Goal: Task Accomplishment & Management: Manage account settings

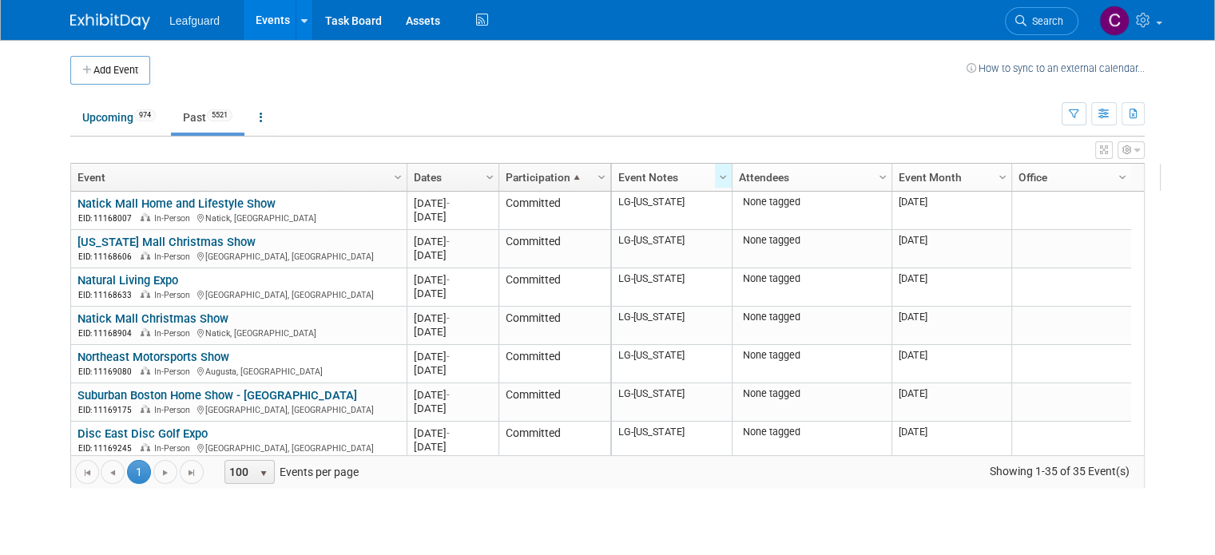
scroll to position [1078, 0]
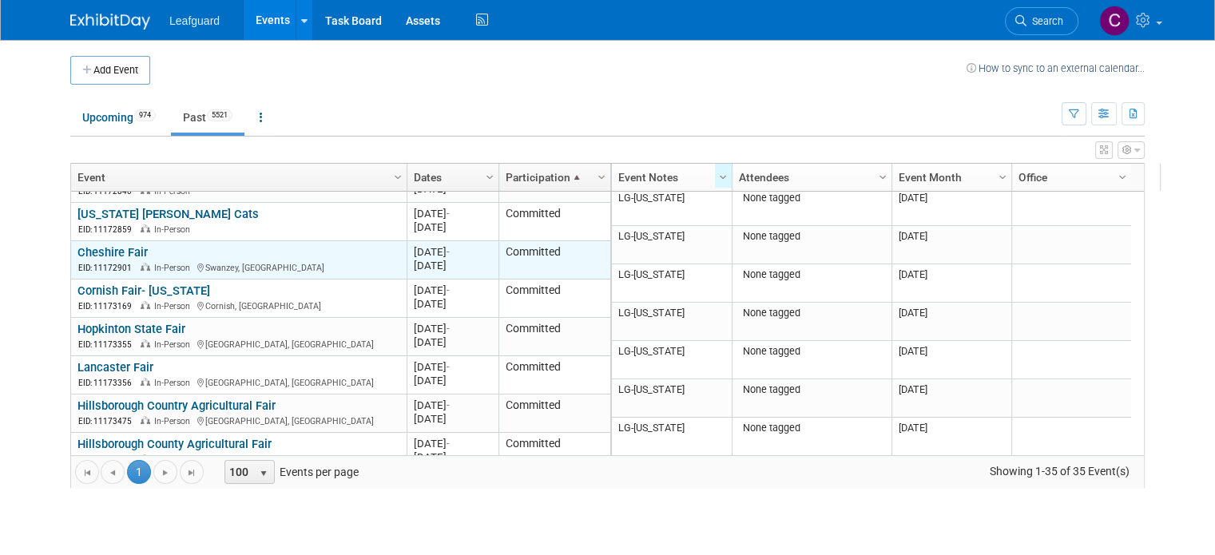
click at [537, 251] on td "Committed" at bounding box center [555, 260] width 112 height 38
click at [108, 245] on link "Cheshire Fair" at bounding box center [113, 252] width 70 height 14
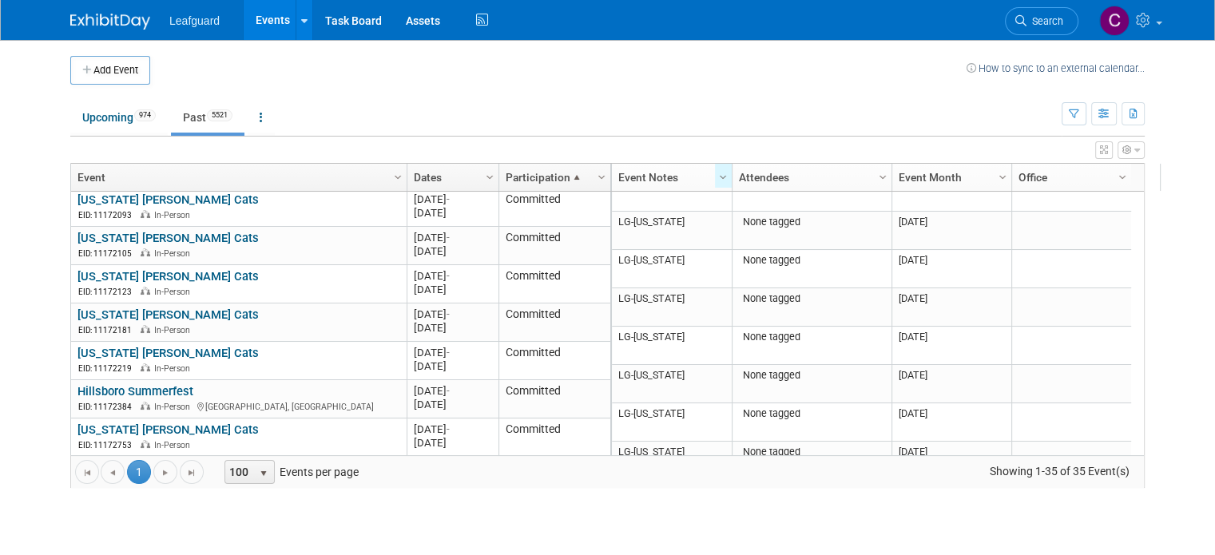
scroll to position [0, 0]
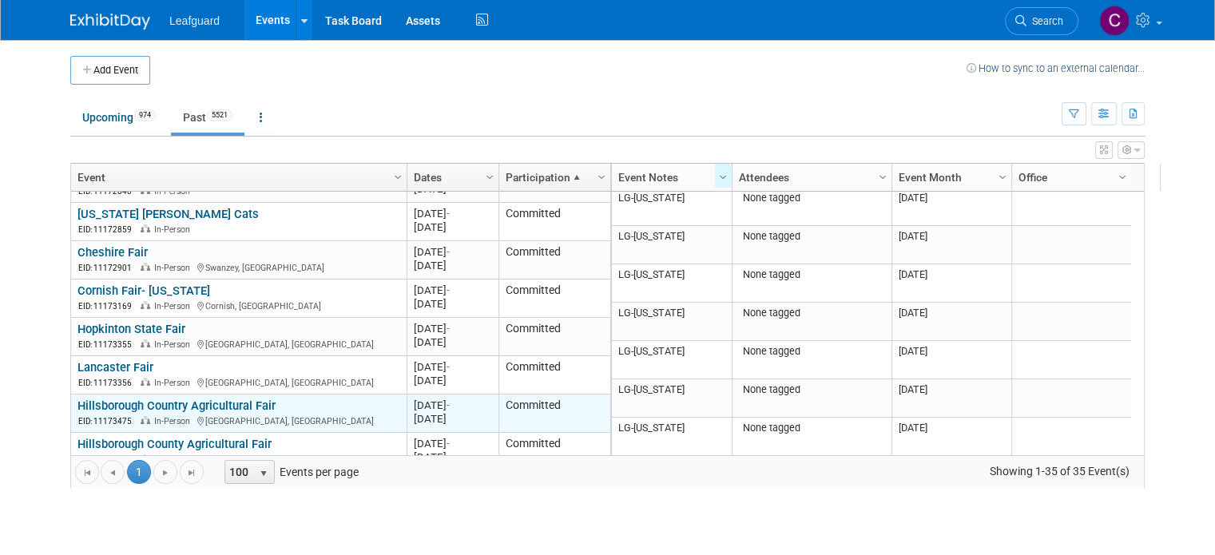
click at [175, 399] on link "Hillsborough Country Agricultural Fair" at bounding box center [177, 406] width 198 height 14
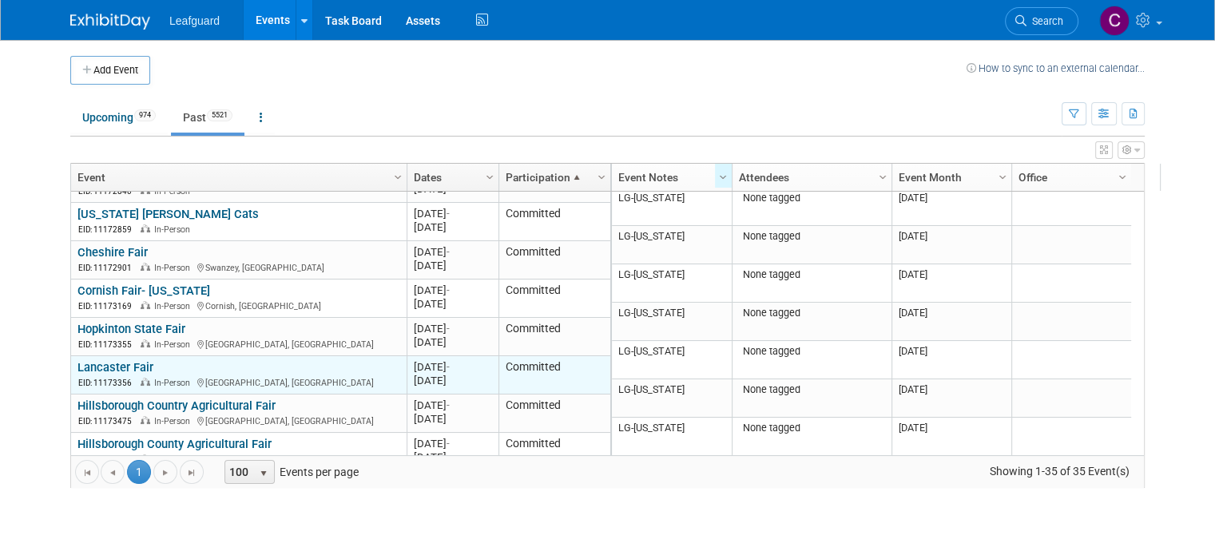
click at [109, 360] on link "Lancaster Fair" at bounding box center [116, 367] width 76 height 14
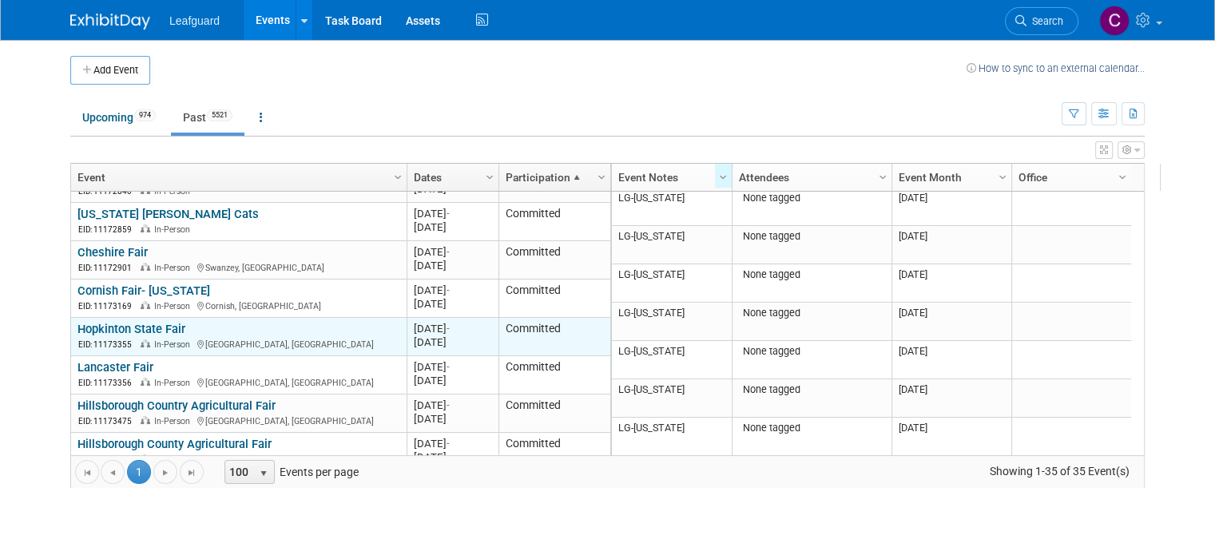
click at [120, 322] on link "Hopkinton State Fair" at bounding box center [132, 329] width 108 height 14
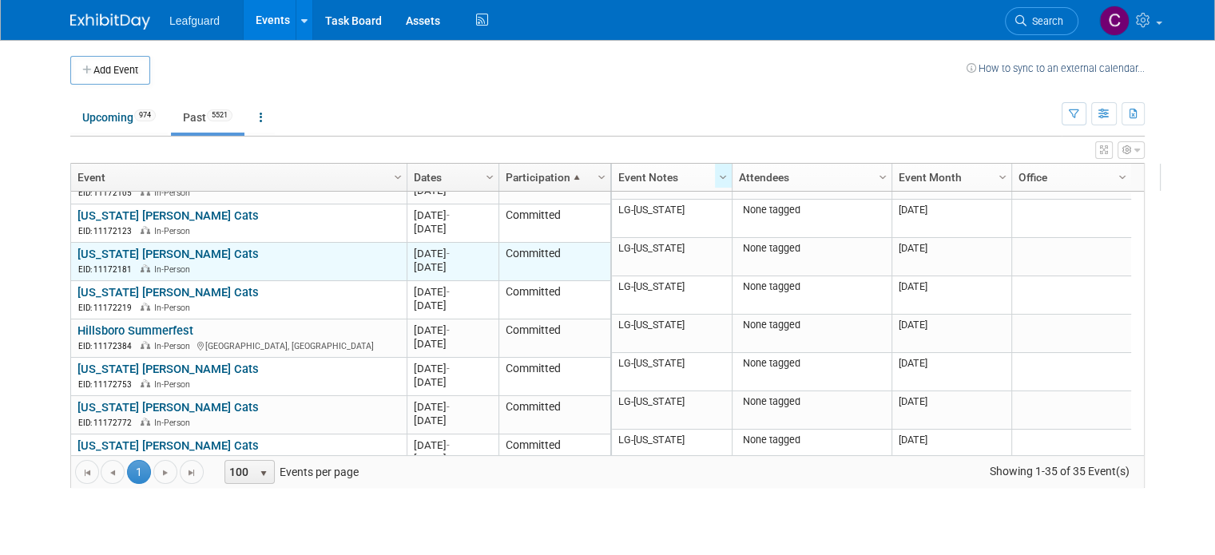
scroll to position [755, 0]
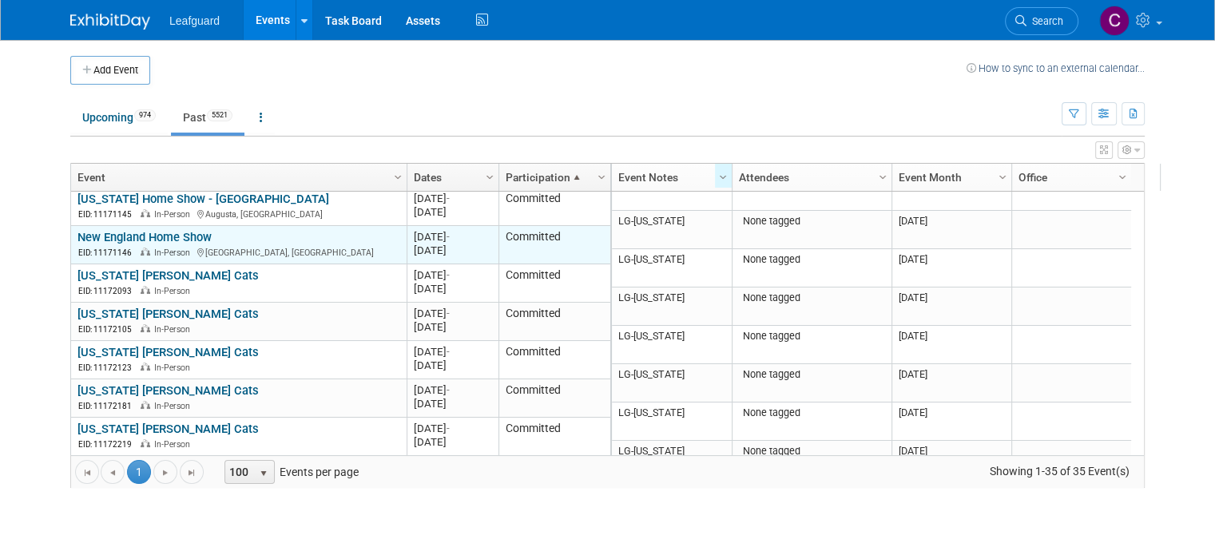
click at [142, 230] on link "New England Home Show" at bounding box center [145, 237] width 134 height 14
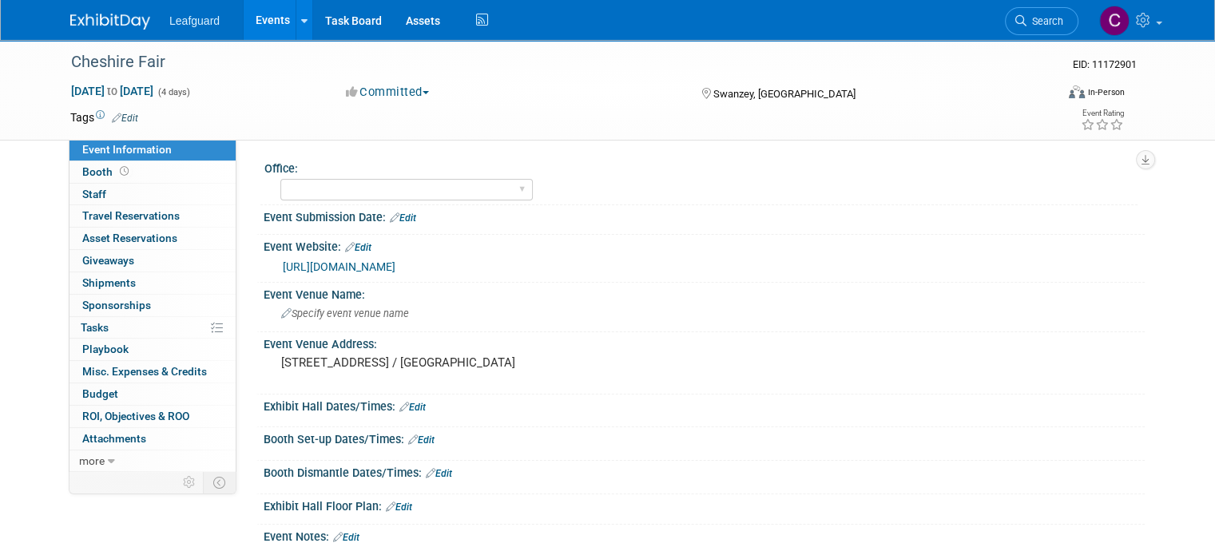
click at [419, 92] on button "Committed" at bounding box center [387, 92] width 95 height 17
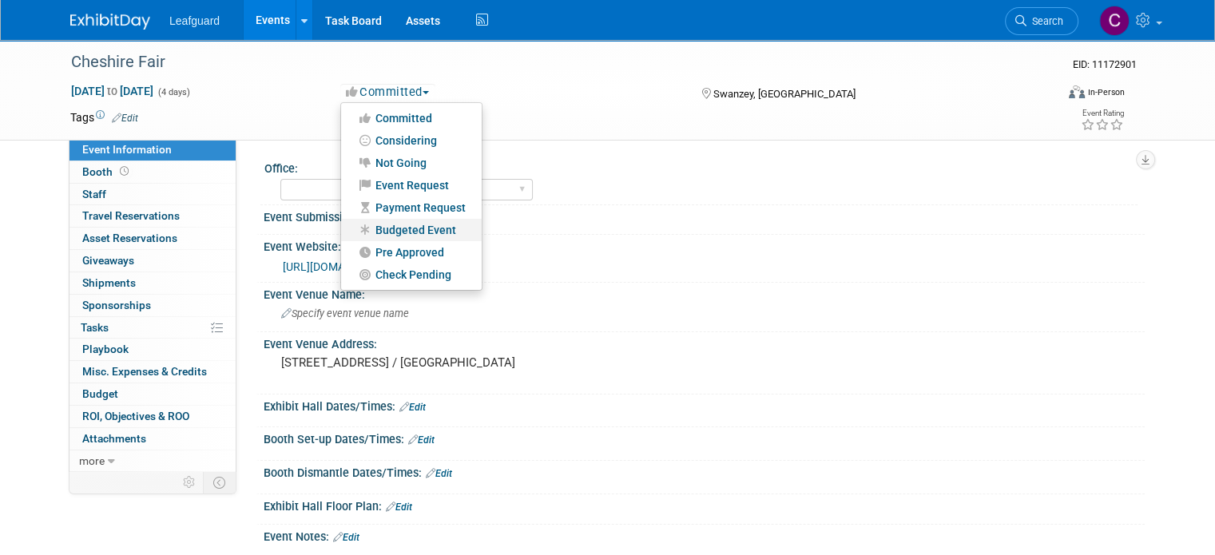
click at [408, 233] on link "Budgeted Event" at bounding box center [411, 230] width 141 height 22
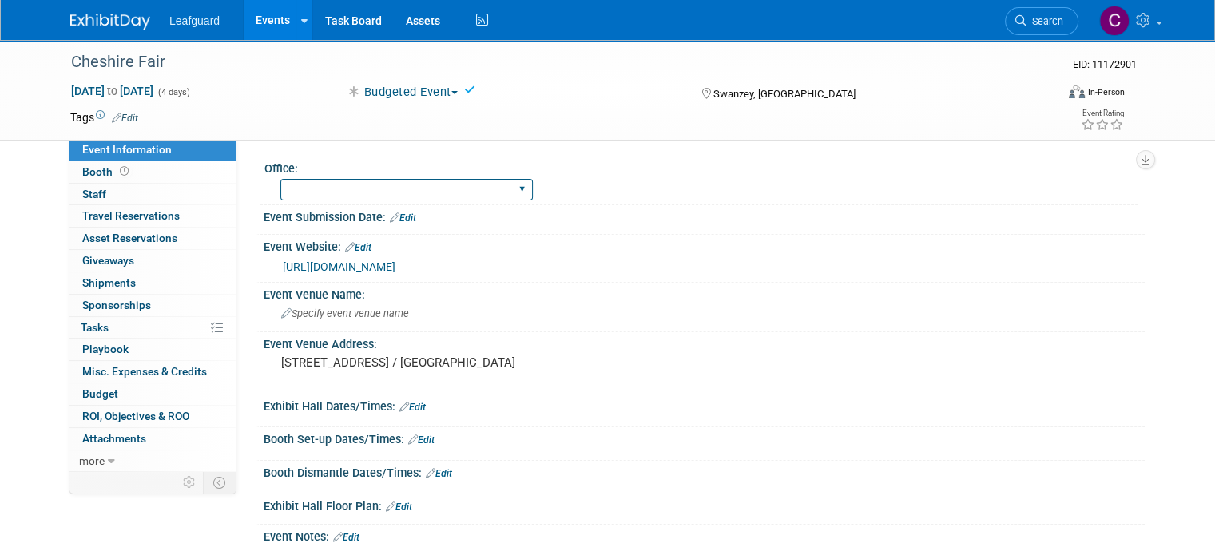
click at [374, 189] on select "Albany Arkansas Austin Birmingham Charlotte Chicago Cleveland Colorado Columbia…" at bounding box center [406, 190] width 252 height 22
select select "New Hampshire"
click at [280, 179] on select "Albany Arkansas Austin Birmingham Charlotte Chicago Cleveland Colorado Columbia…" at bounding box center [406, 190] width 252 height 22
click at [82, 185] on link "0 Staff 0" at bounding box center [153, 195] width 166 height 22
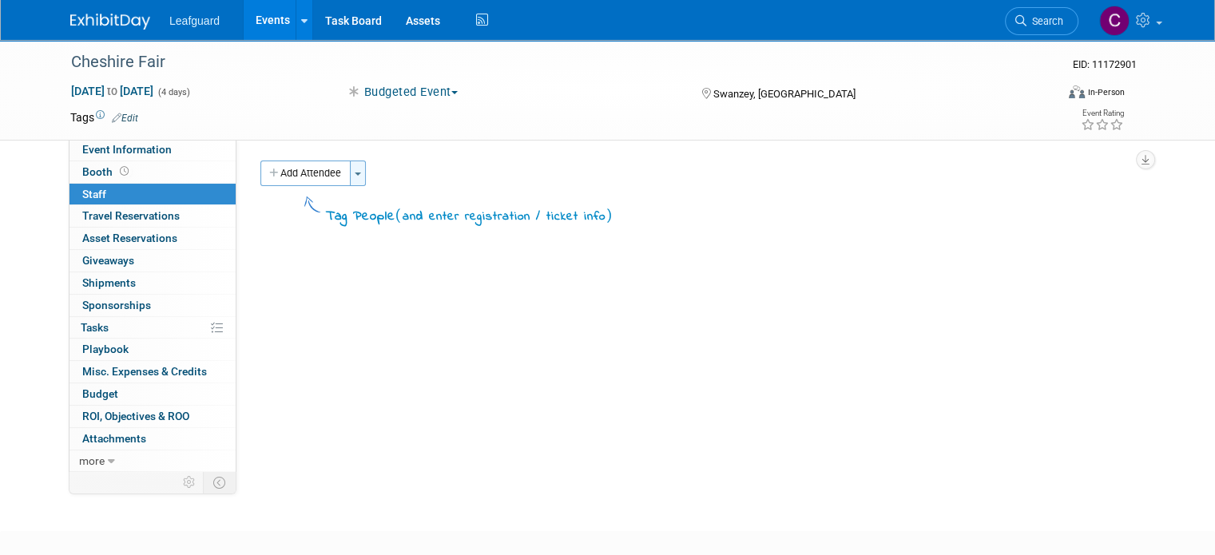
click at [355, 173] on span "button" at bounding box center [358, 174] width 6 height 3
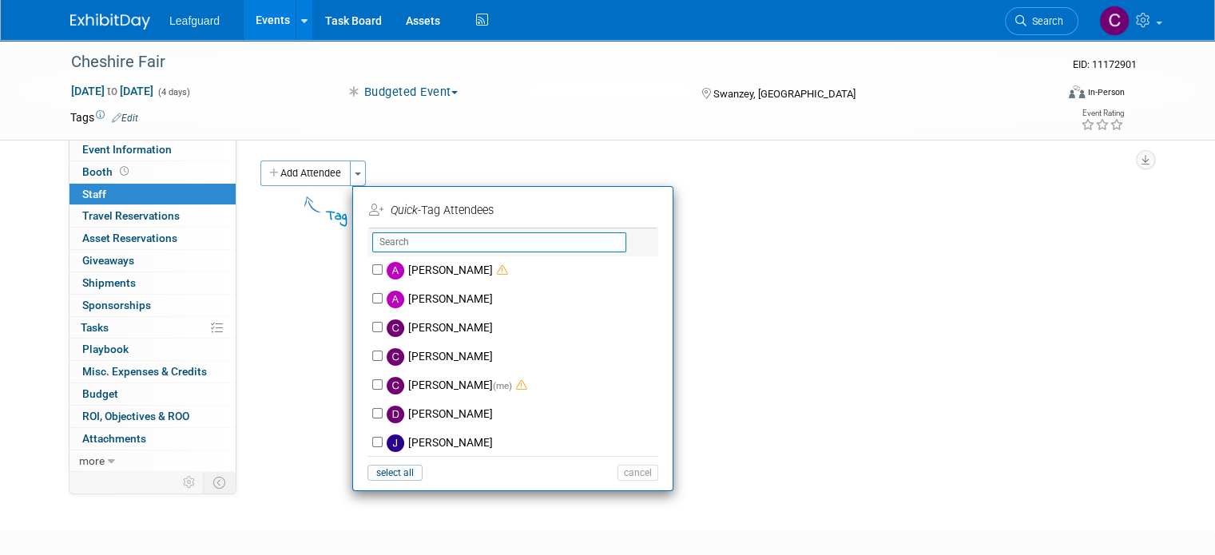
click at [413, 247] on input "text" at bounding box center [499, 243] width 254 height 20
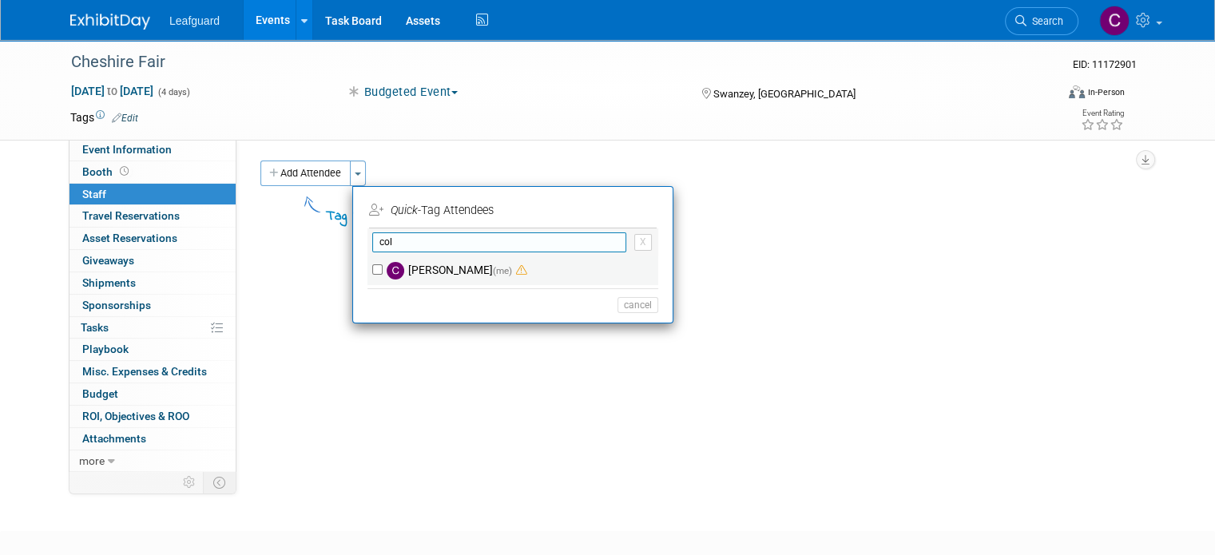
type input "col"
click at [435, 265] on label "Colleen Kenney (me)" at bounding box center [523, 270] width 281 height 29
click at [383, 265] on input "Colleen Kenney (me)" at bounding box center [377, 269] width 10 height 10
checkbox input "true"
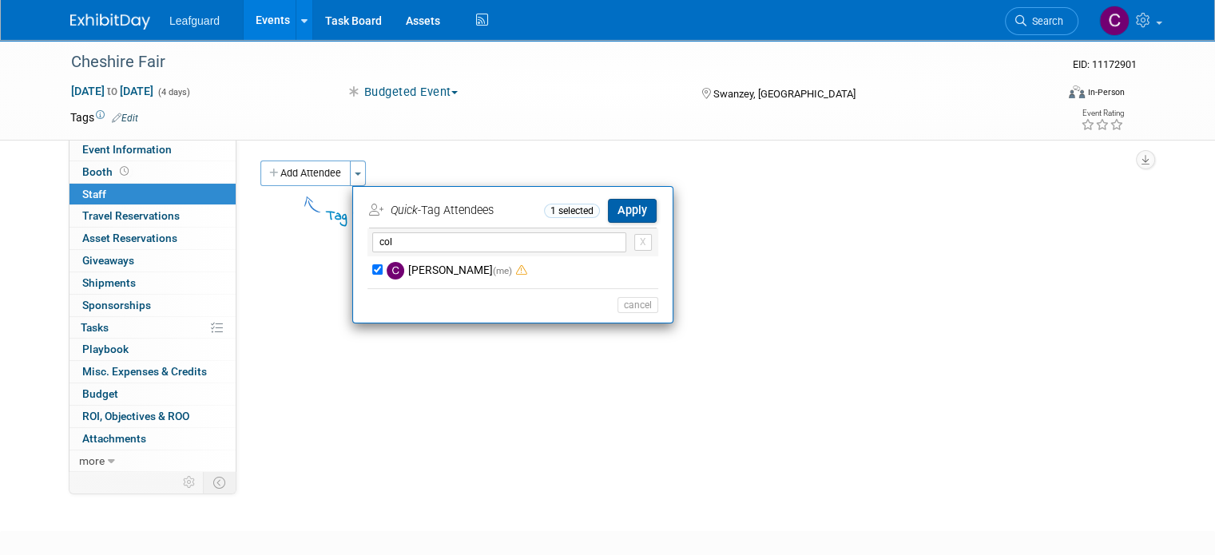
click at [608, 209] on button "Apply" at bounding box center [632, 210] width 49 height 23
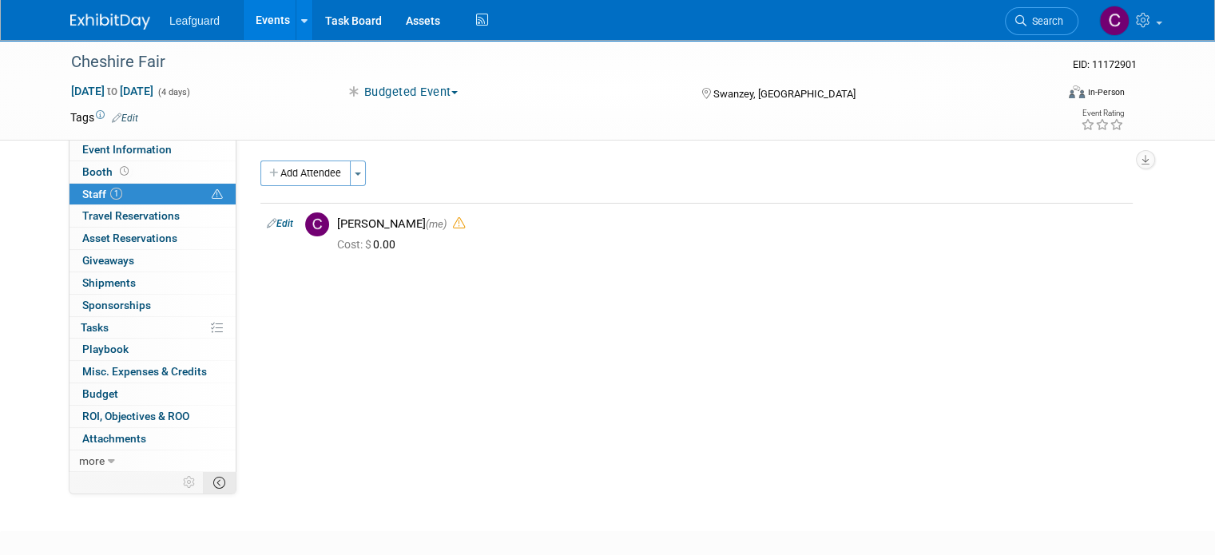
click at [213, 479] on icon at bounding box center [219, 483] width 12 height 12
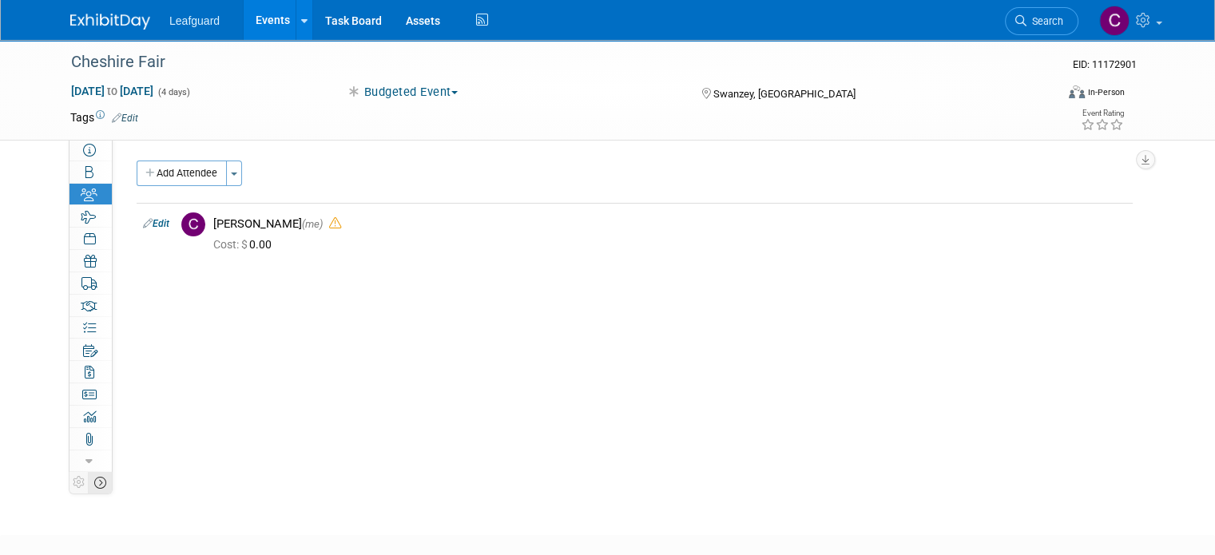
click at [94, 489] on icon at bounding box center [100, 483] width 12 height 12
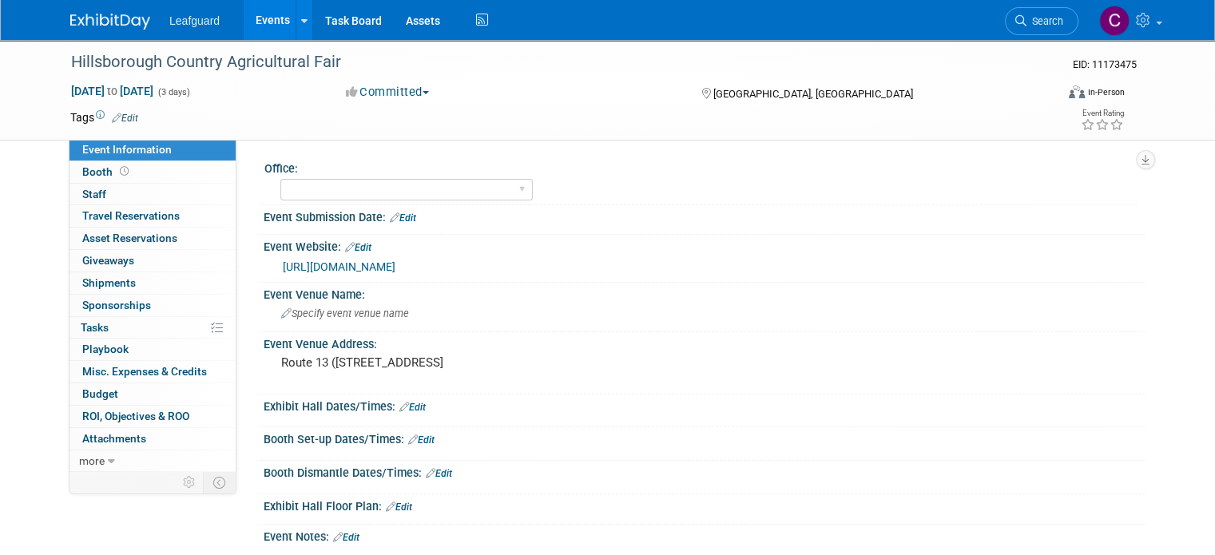
click at [416, 90] on button "Committed" at bounding box center [387, 92] width 95 height 17
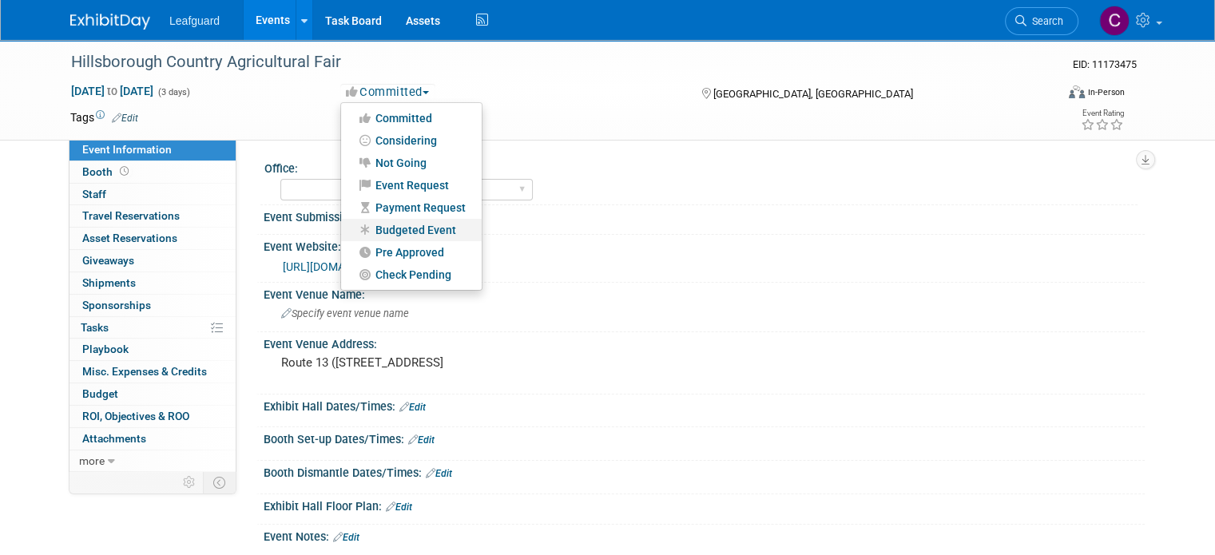
click at [416, 225] on link "Budgeted Event" at bounding box center [411, 230] width 141 height 22
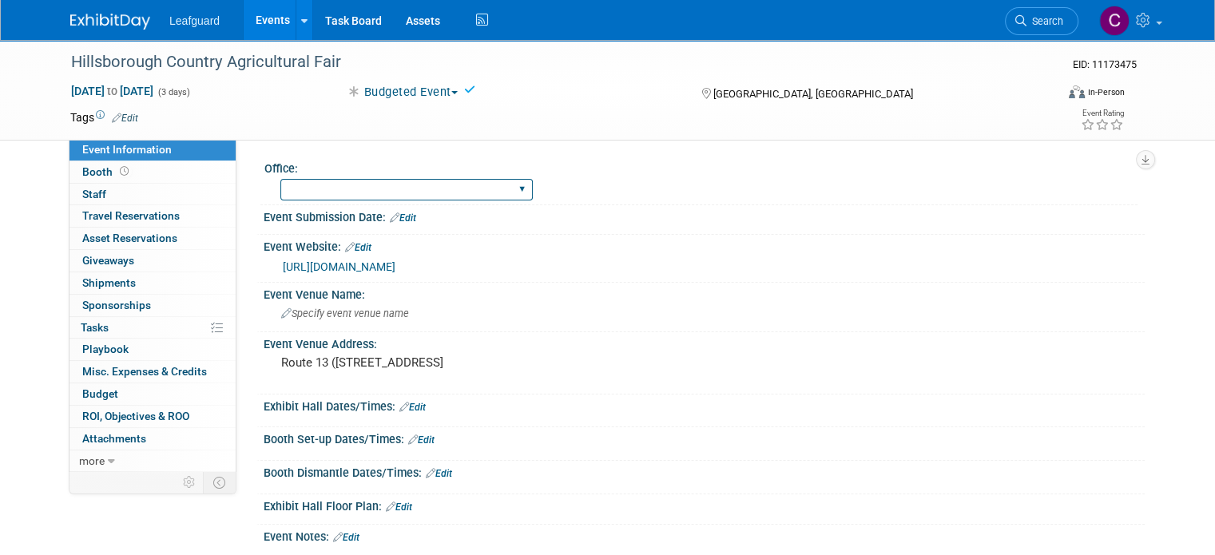
click at [397, 199] on select "Albany Arkansas Austin Birmingham Charlotte Chicago Cleveland Colorado Columbia…" at bounding box center [406, 190] width 252 height 22
select select "New Hampshire"
click at [280, 179] on select "Albany Arkansas Austin Birmingham Charlotte Chicago Cleveland Colorado Columbia…" at bounding box center [406, 190] width 252 height 22
click at [82, 191] on span "Staff 0" at bounding box center [94, 194] width 24 height 13
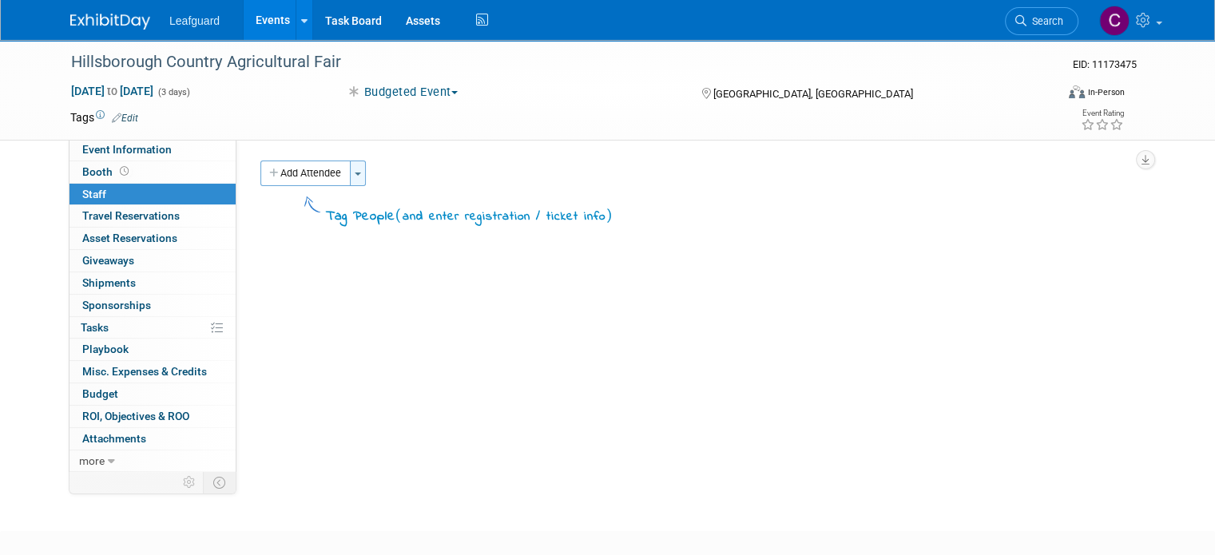
click at [350, 175] on button "Toggle Dropdown" at bounding box center [358, 174] width 16 height 26
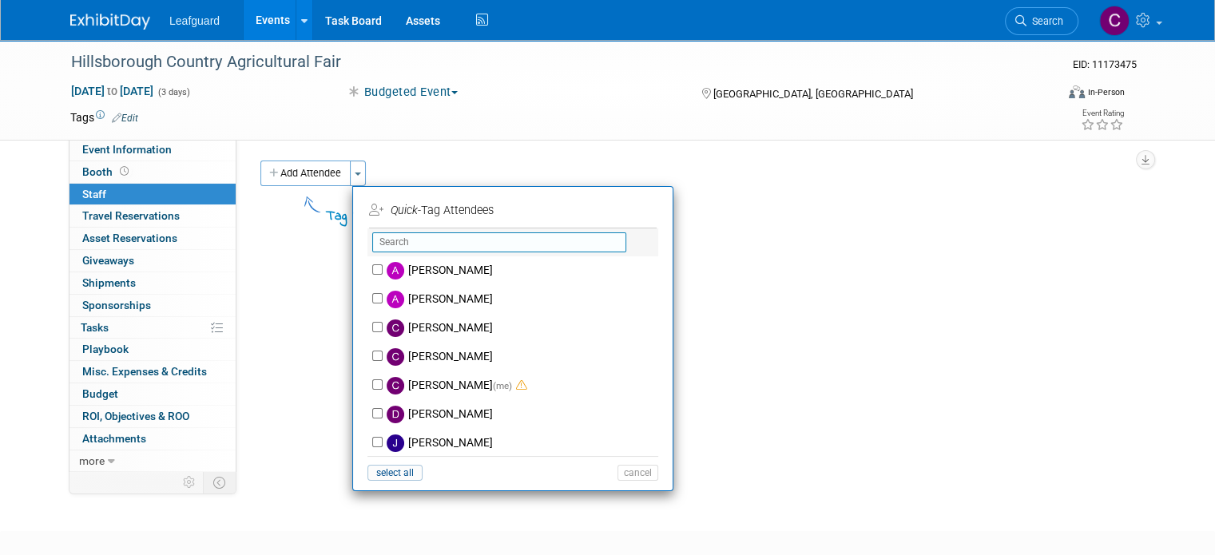
click at [393, 240] on input "text" at bounding box center [499, 243] width 254 height 20
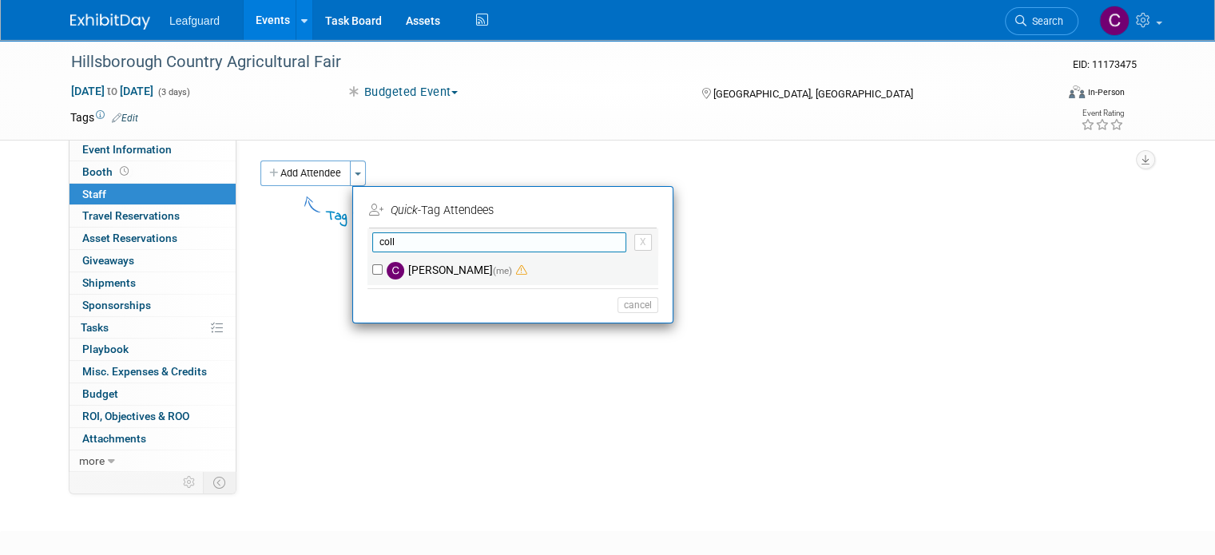
type input "coll"
click at [415, 270] on label "Colleen Kenney (me)" at bounding box center [523, 270] width 281 height 29
click at [383, 270] on input "Colleen Kenney (me)" at bounding box center [377, 269] width 10 height 10
checkbox input "true"
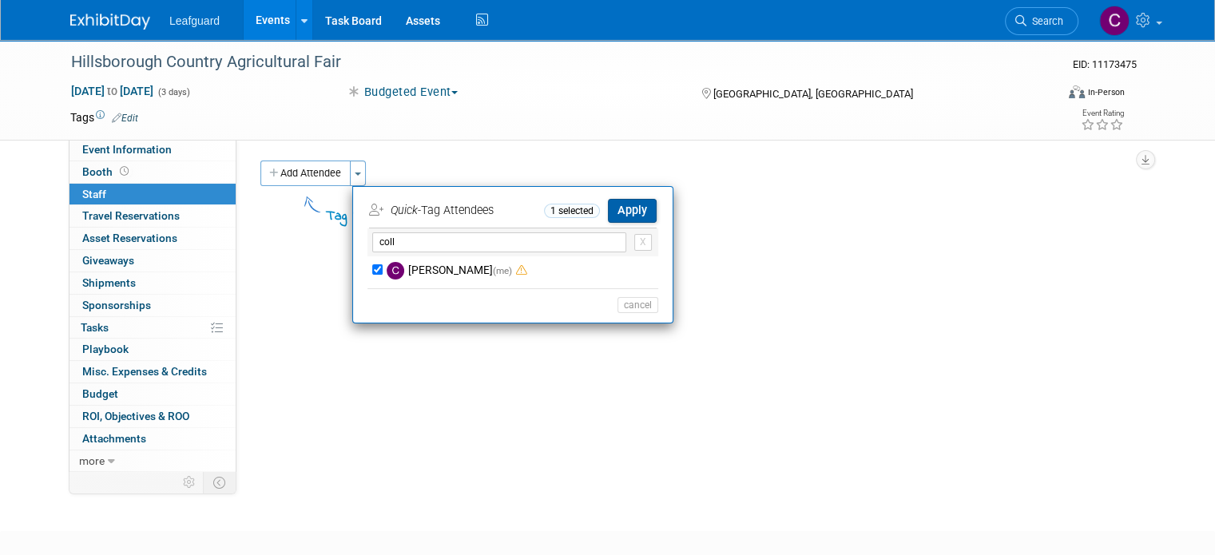
click at [633, 209] on button "Apply" at bounding box center [632, 210] width 49 height 23
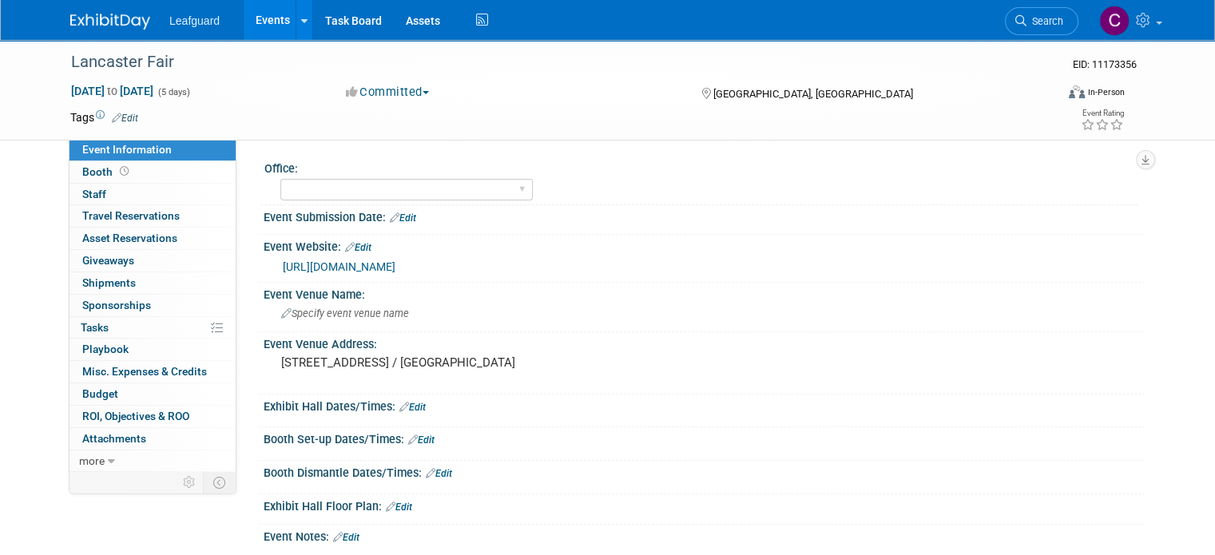
click at [427, 94] on button "Committed" at bounding box center [387, 92] width 95 height 17
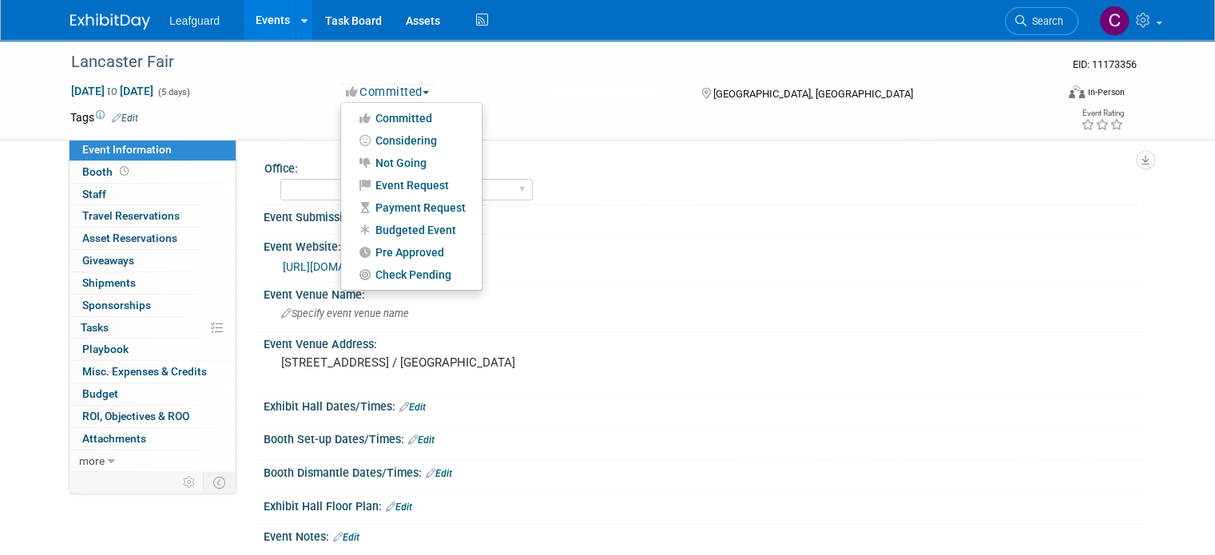
click at [427, 94] on button "Committed" at bounding box center [387, 92] width 95 height 17
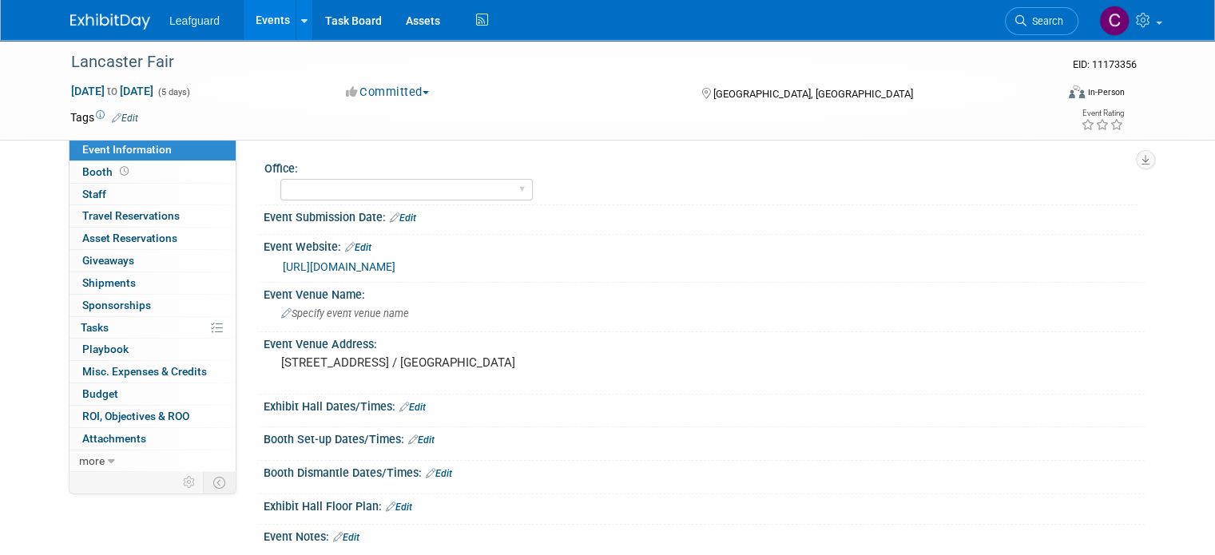
click at [427, 94] on button "Committed" at bounding box center [387, 92] width 95 height 17
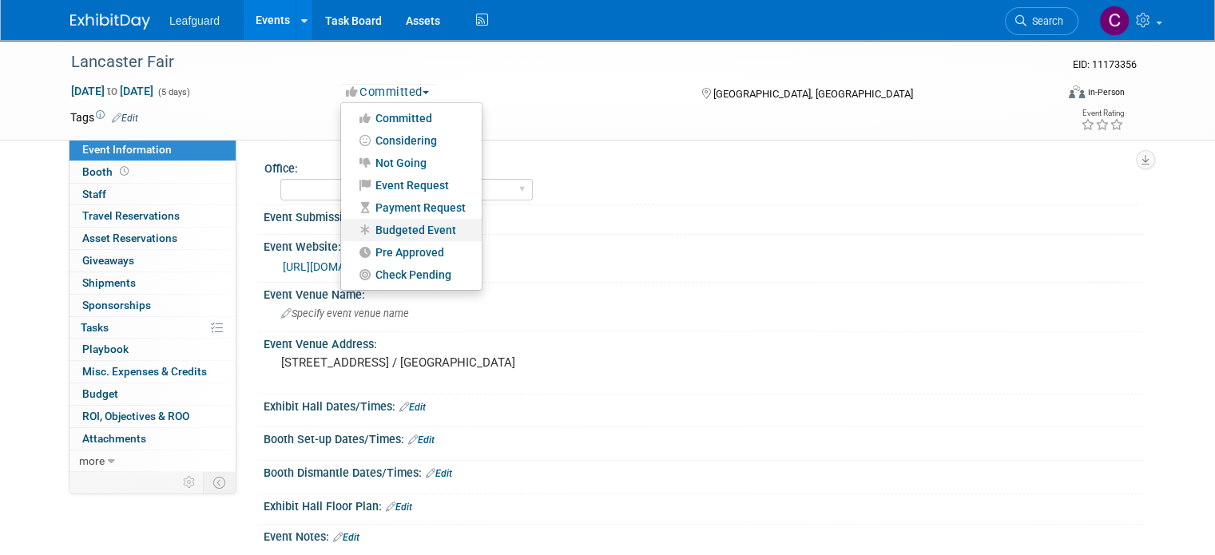
click at [403, 230] on link "Budgeted Event" at bounding box center [411, 230] width 141 height 22
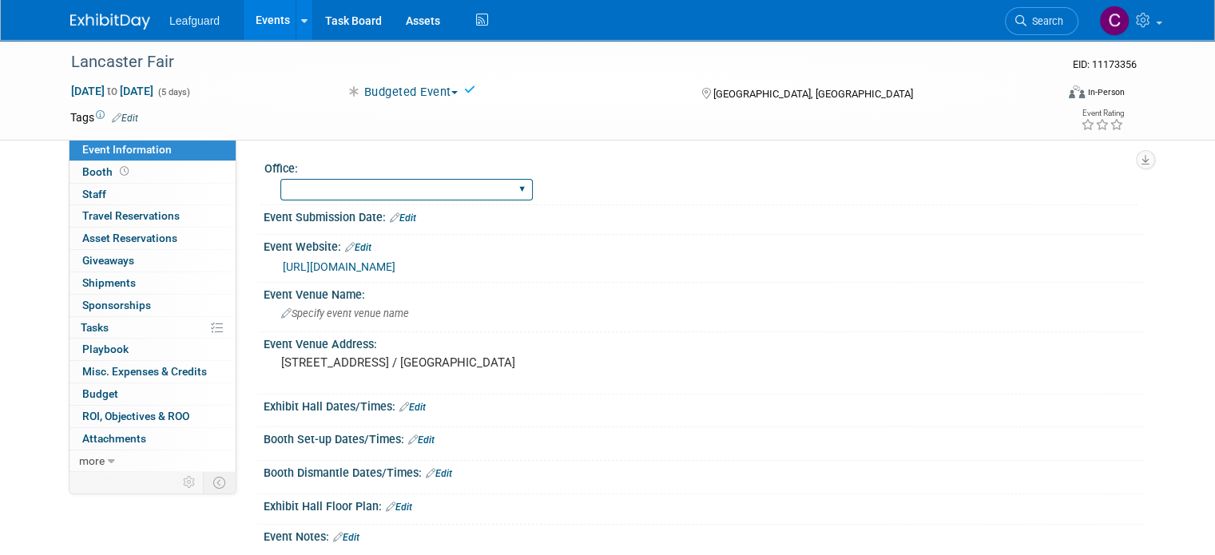
click at [340, 180] on select "Albany Arkansas Austin Birmingham Charlotte Chicago Cleveland Colorado Columbia…" at bounding box center [406, 190] width 252 height 22
select select "New Hampshire"
click at [280, 179] on select "Albany Arkansas Austin Birmingham Charlotte Chicago Cleveland Colorado Columbia…" at bounding box center [406, 190] width 252 height 22
click at [91, 194] on span "Staff 0" at bounding box center [94, 194] width 24 height 13
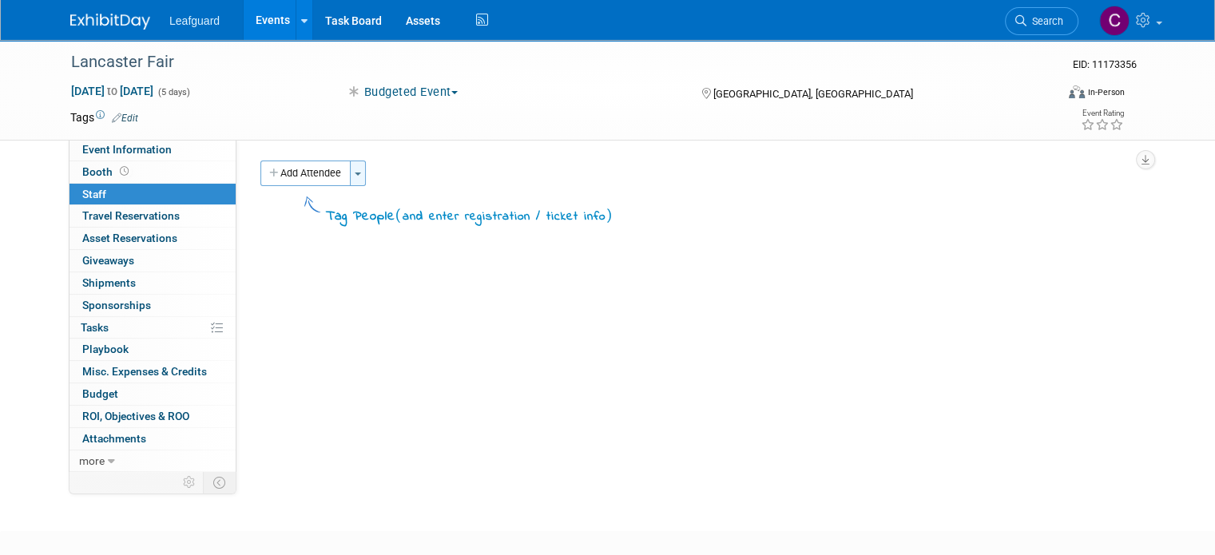
click at [350, 164] on button "Toggle Dropdown" at bounding box center [358, 174] width 16 height 26
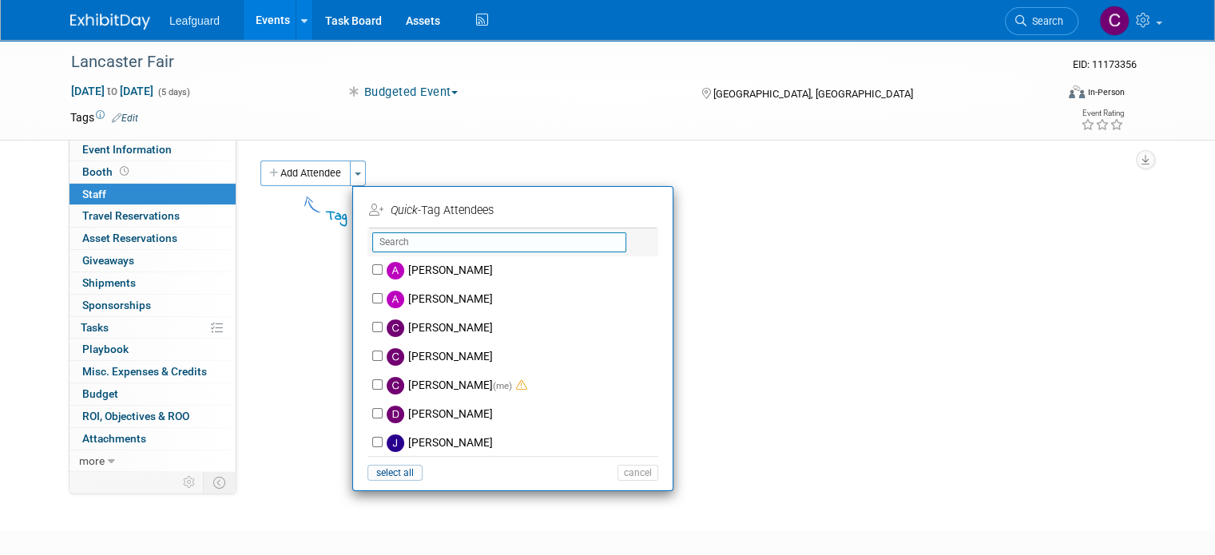
click at [376, 237] on input "text" at bounding box center [499, 243] width 254 height 20
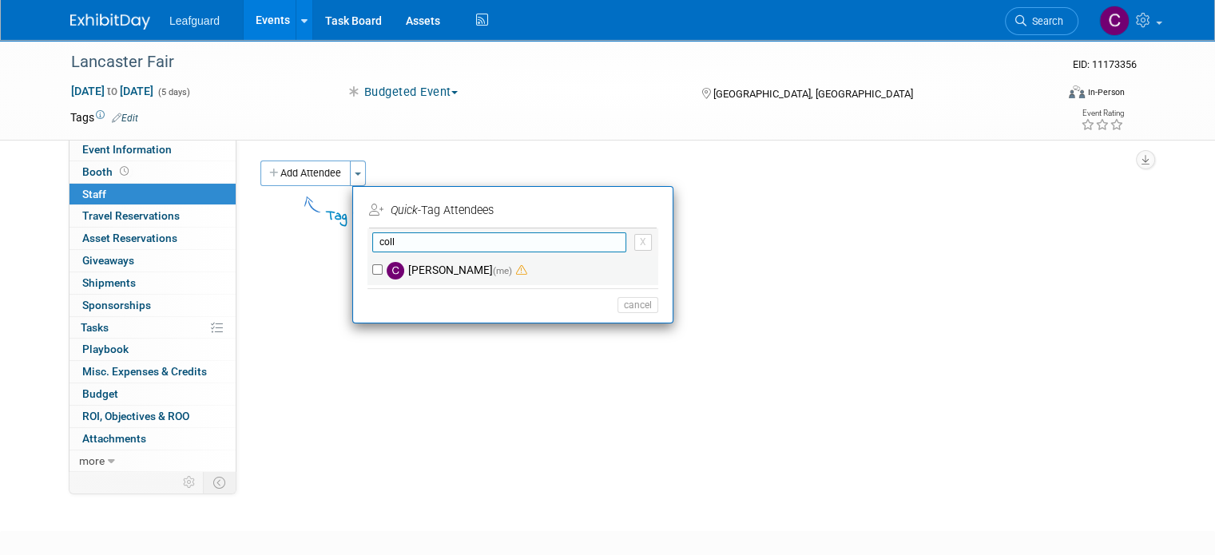
type input "coll"
click at [406, 266] on label "Colleen Kenney (me)" at bounding box center [523, 270] width 281 height 29
click at [383, 266] on input "Colleen Kenney (me)" at bounding box center [377, 269] width 10 height 10
checkbox input "true"
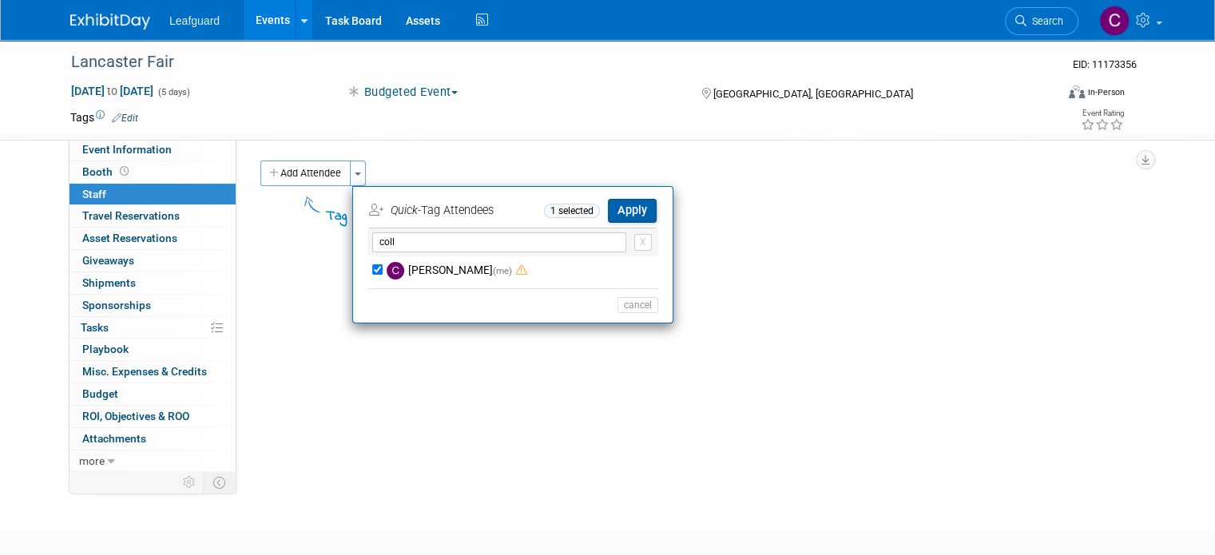
click at [622, 221] on button "Apply" at bounding box center [632, 210] width 49 height 23
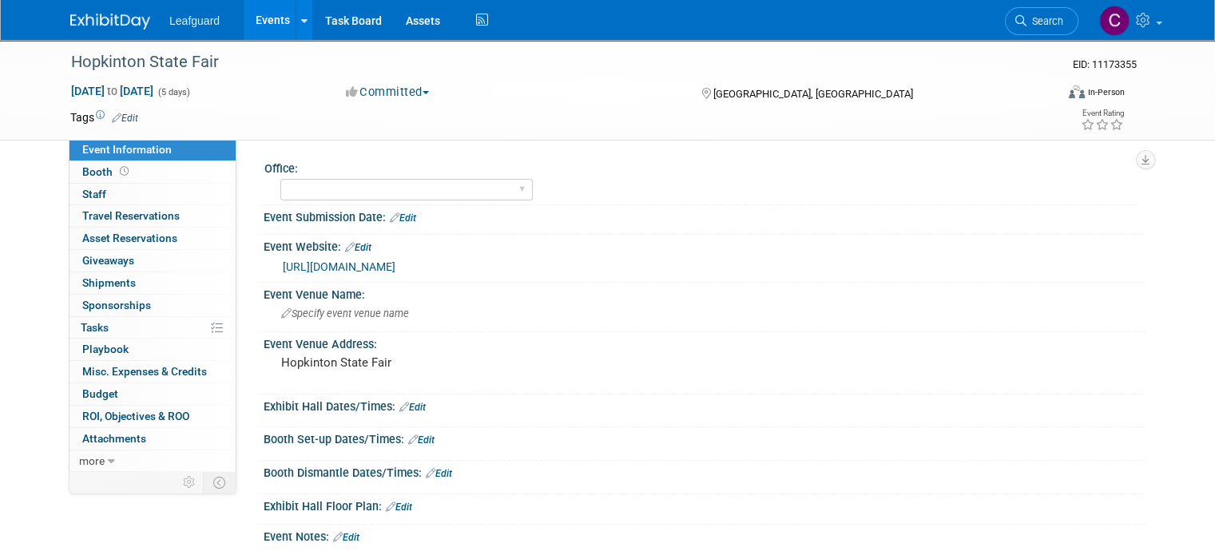
click at [406, 95] on button "Committed" at bounding box center [387, 92] width 95 height 17
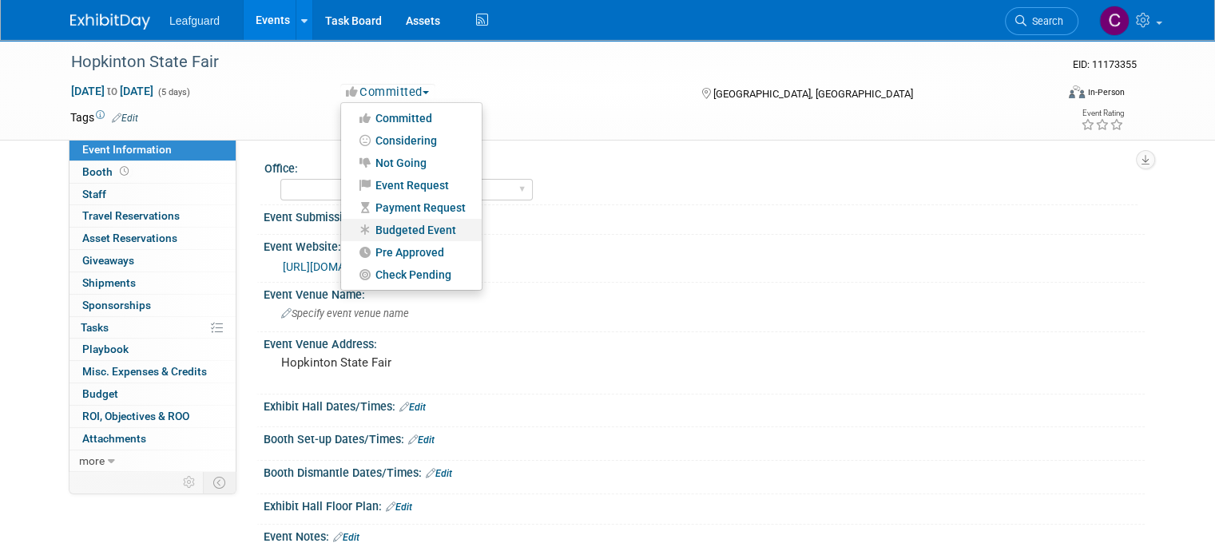
click at [419, 231] on link "Budgeted Event" at bounding box center [411, 230] width 141 height 22
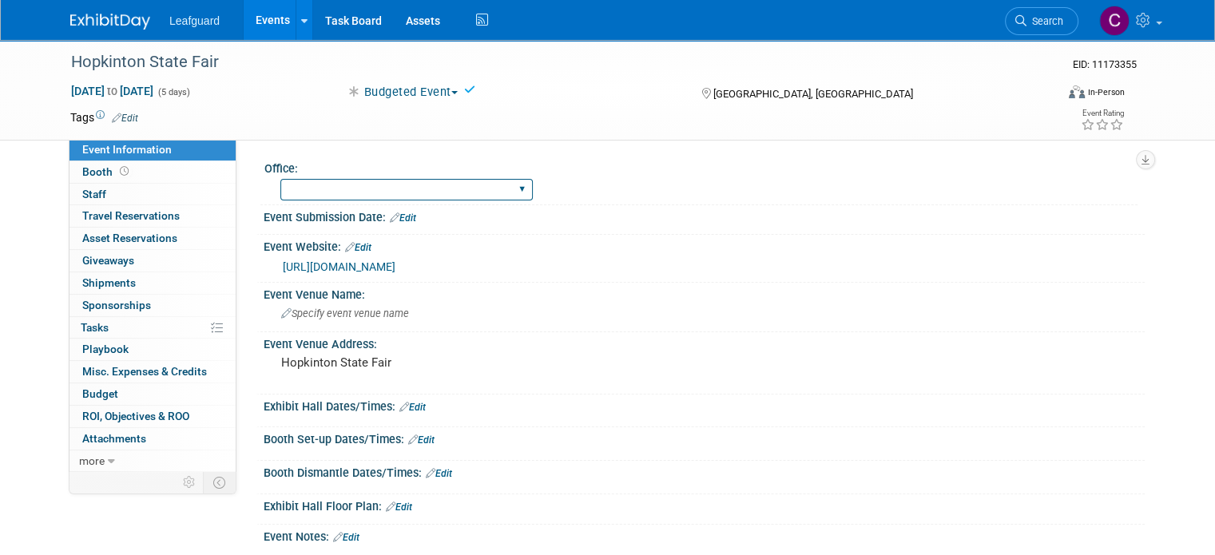
click at [388, 194] on select "Albany Arkansas Austin Birmingham Charlotte Chicago Cleveland Colorado Columbia…" at bounding box center [406, 190] width 252 height 22
select select "[US_STATE]"
click at [280, 179] on select "Albany Arkansas Austin Birmingham Charlotte Chicago Cleveland Colorado Columbia…" at bounding box center [406, 190] width 252 height 22
click at [87, 197] on span "Staff 0" at bounding box center [94, 194] width 24 height 13
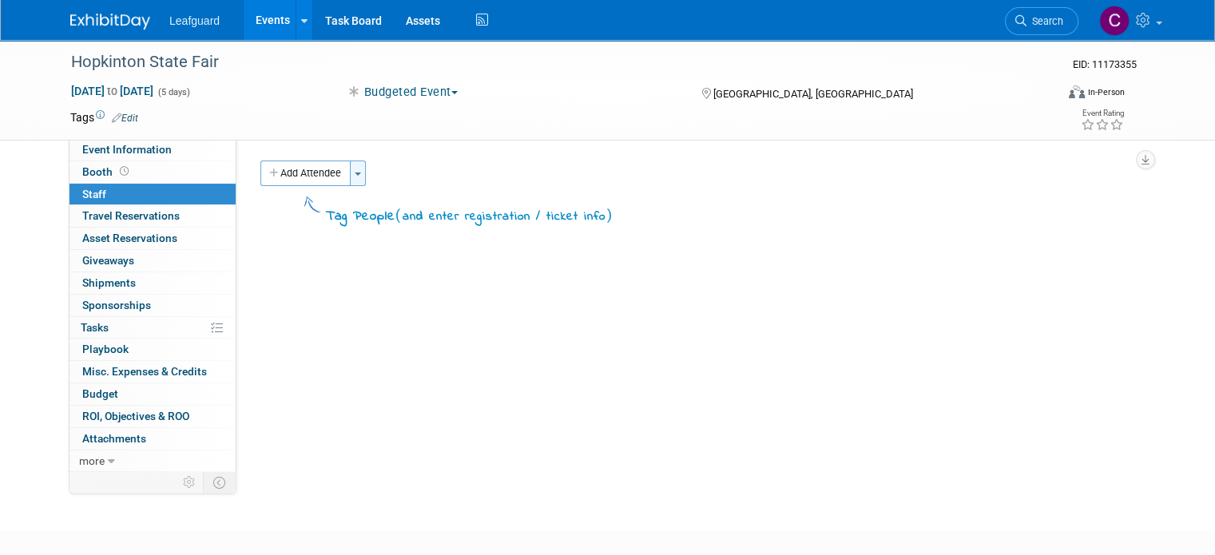
click at [350, 171] on button "Toggle Dropdown" at bounding box center [358, 174] width 16 height 26
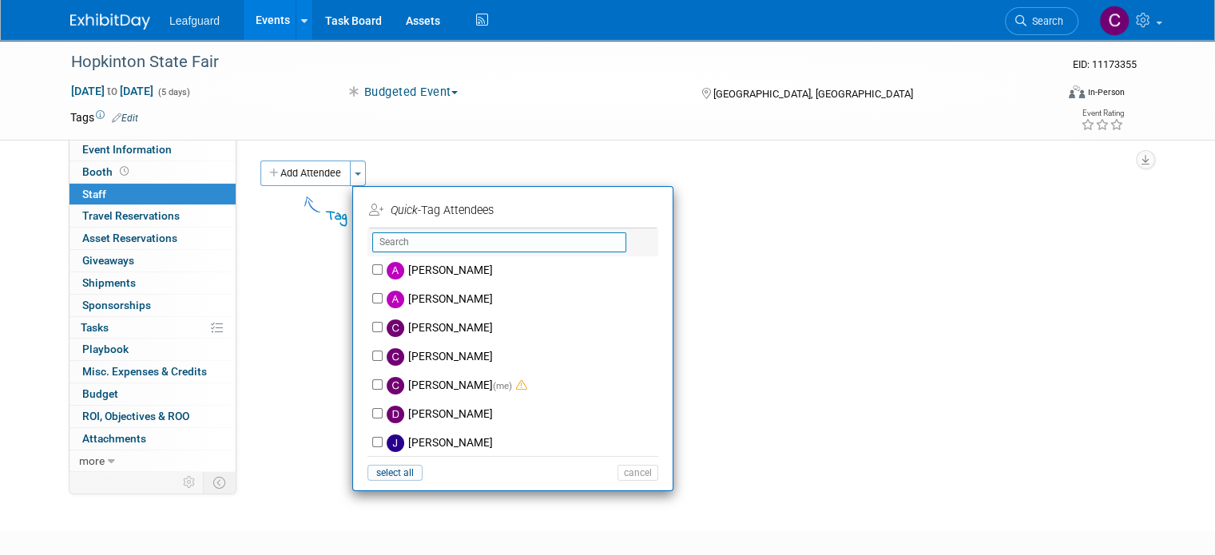
click at [384, 238] on input "text" at bounding box center [499, 243] width 254 height 20
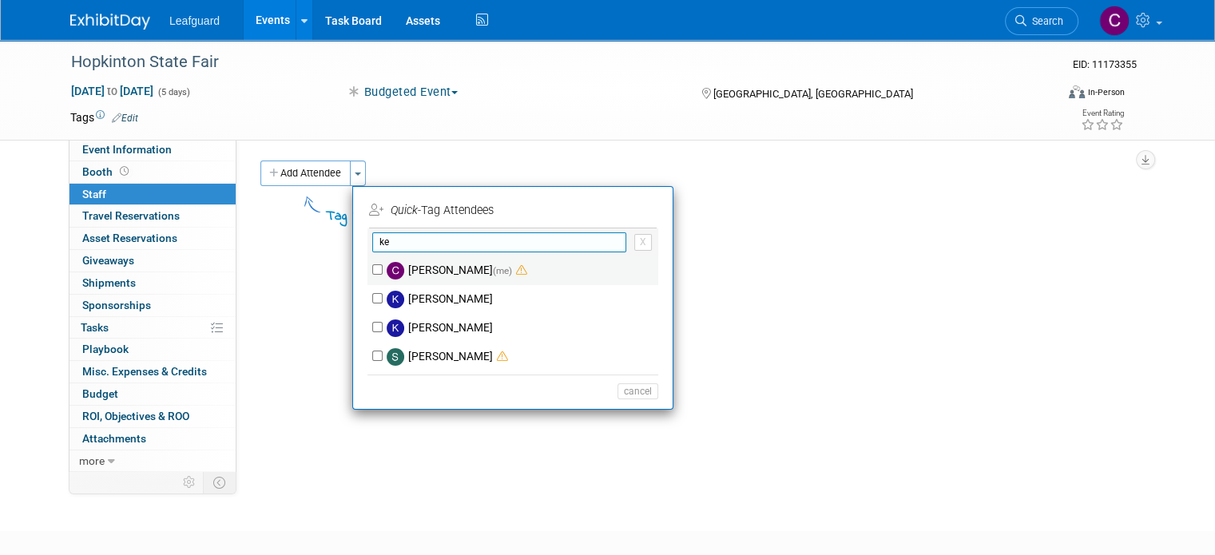
type input "ke"
click at [427, 257] on label "Colleen Kenney (me)" at bounding box center [523, 270] width 281 height 29
click at [383, 264] on input "Colleen Kenney (me)" at bounding box center [377, 269] width 10 height 10
checkbox input "true"
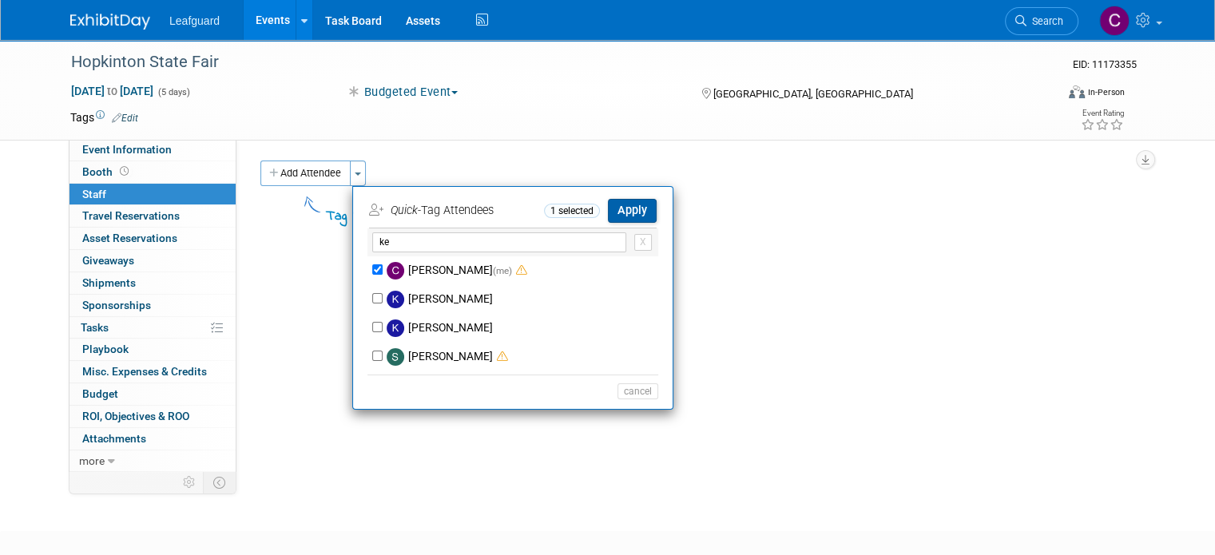
click at [614, 213] on button "Apply" at bounding box center [632, 210] width 49 height 23
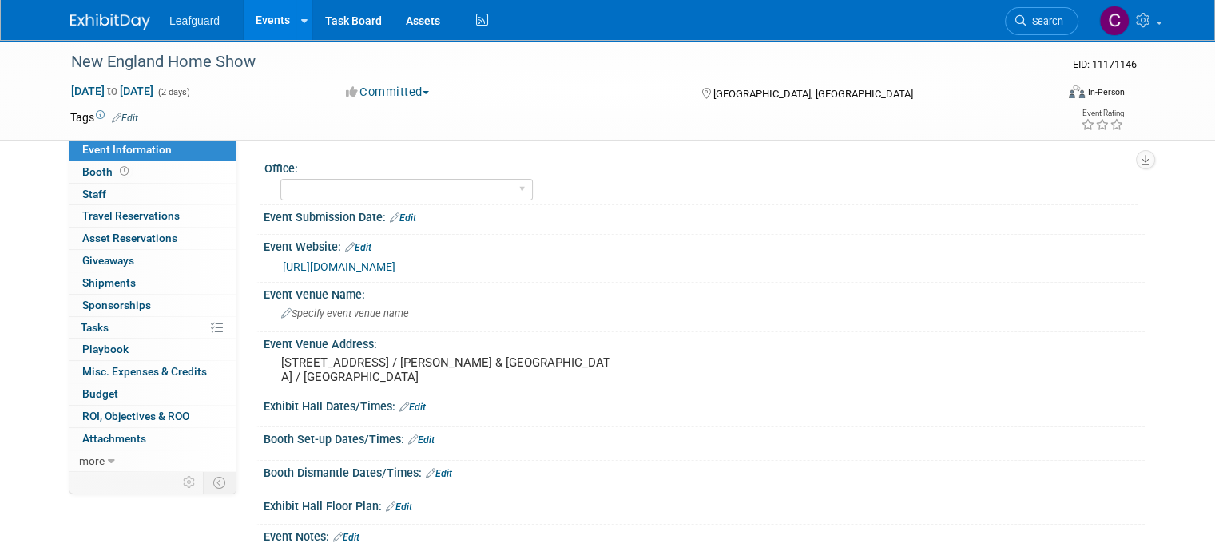
click at [142, 220] on span "Travel Reservations 0" at bounding box center [130, 215] width 97 height 13
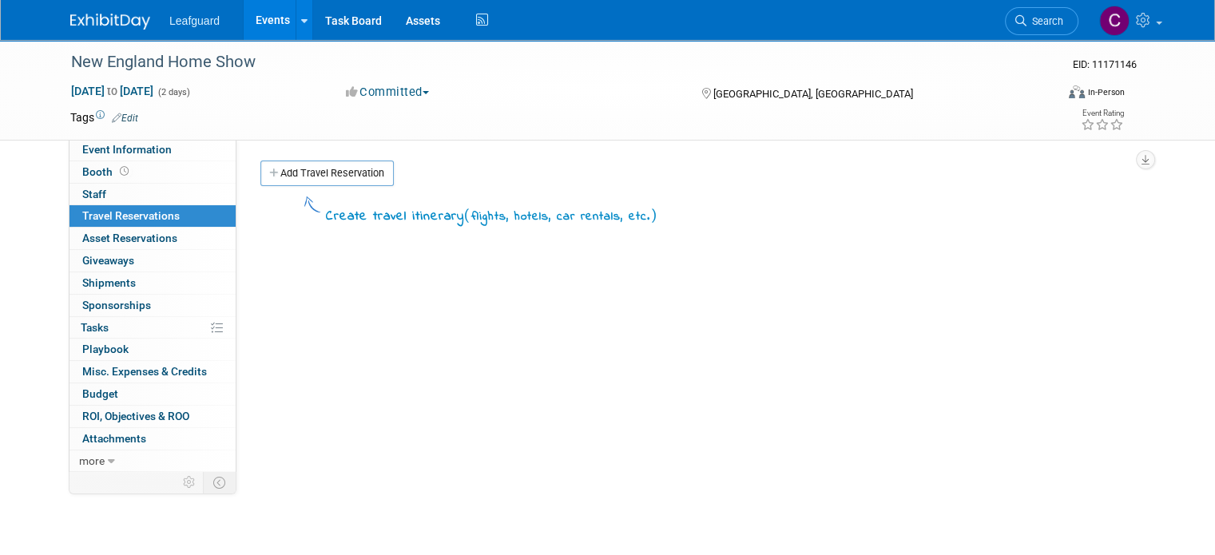
click at [142, 220] on span "Travel Reservations 0" at bounding box center [130, 215] width 97 height 13
